Goal: Task Accomplishment & Management: Manage account settings

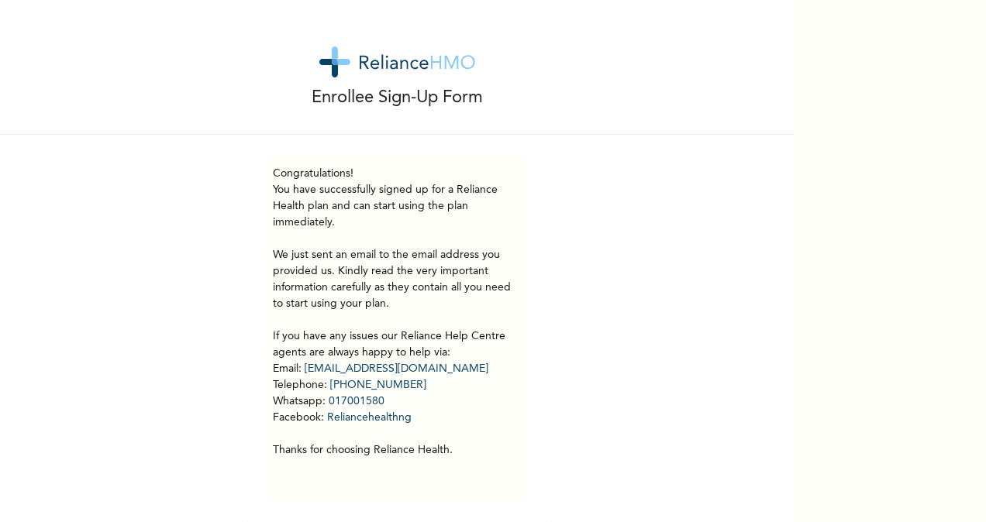
scroll to position [12, 0]
click at [327, 54] on img at bounding box center [397, 62] width 156 height 31
